Goal: Check status: Check status

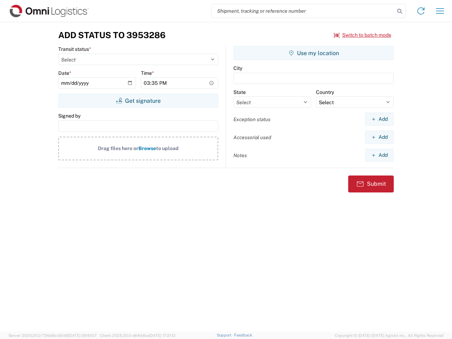
click at [303, 11] on input "search" at bounding box center [303, 10] width 183 height 13
click at [400, 11] on icon at bounding box center [400, 11] width 10 height 10
click at [421, 11] on icon at bounding box center [420, 10] width 11 height 11
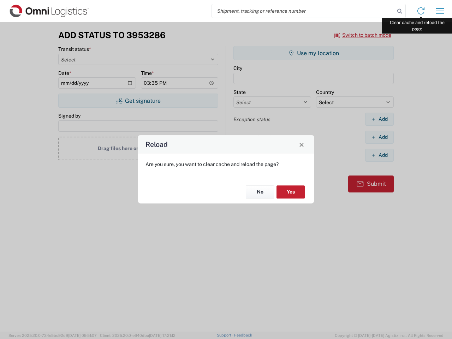
click at [440, 11] on div "Reload Are you sure, you want to clear cache and reload the page? No Yes" at bounding box center [226, 169] width 452 height 339
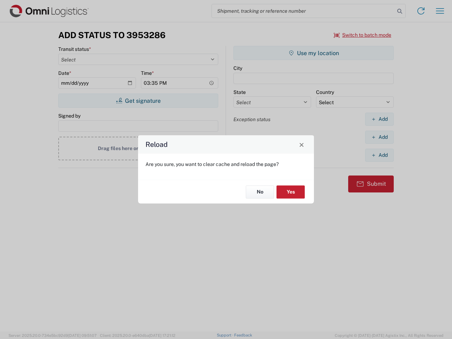
click at [362, 35] on div "Reload Are you sure, you want to clear cache and reload the page? No Yes" at bounding box center [226, 169] width 452 height 339
click at [138, 101] on div "Reload Are you sure, you want to clear cache and reload the page? No Yes" at bounding box center [226, 169] width 452 height 339
click at [313, 53] on div "Reload Are you sure, you want to clear cache and reload the page? No Yes" at bounding box center [226, 169] width 452 height 339
click at [379, 119] on div "Reload Are you sure, you want to clear cache and reload the page? No Yes" at bounding box center [226, 169] width 452 height 339
click at [379, 137] on div "Reload Are you sure, you want to clear cache and reload the page? No Yes" at bounding box center [226, 169] width 452 height 339
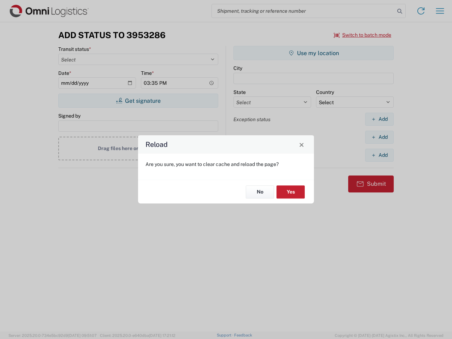
click at [379, 155] on div "Reload Are you sure, you want to clear cache and reload the page? No Yes" at bounding box center [226, 169] width 452 height 339
